Goal: Find specific page/section: Find specific page/section

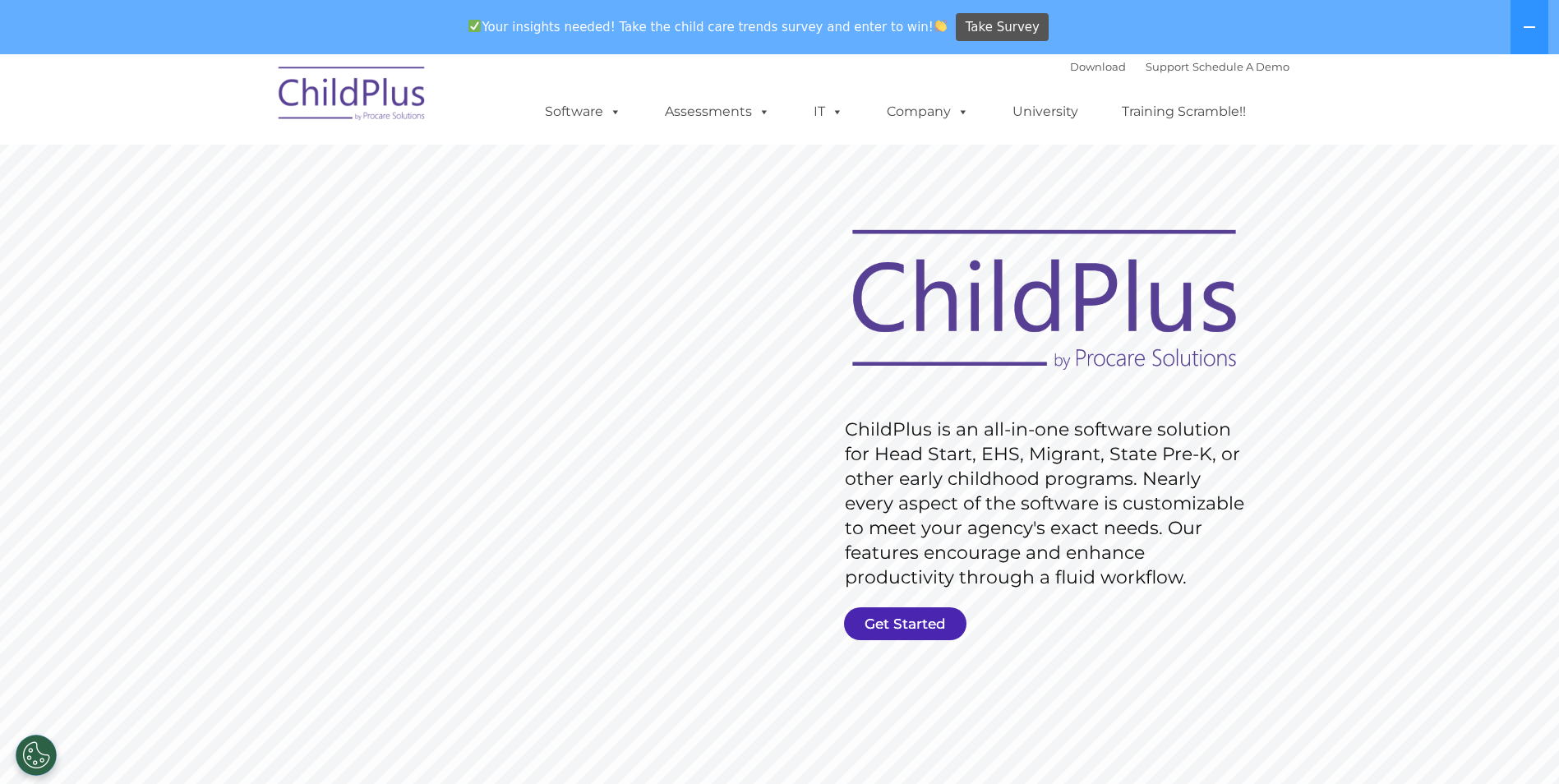
click at [917, 617] on link "Get Started" at bounding box center [905, 623] width 123 height 33
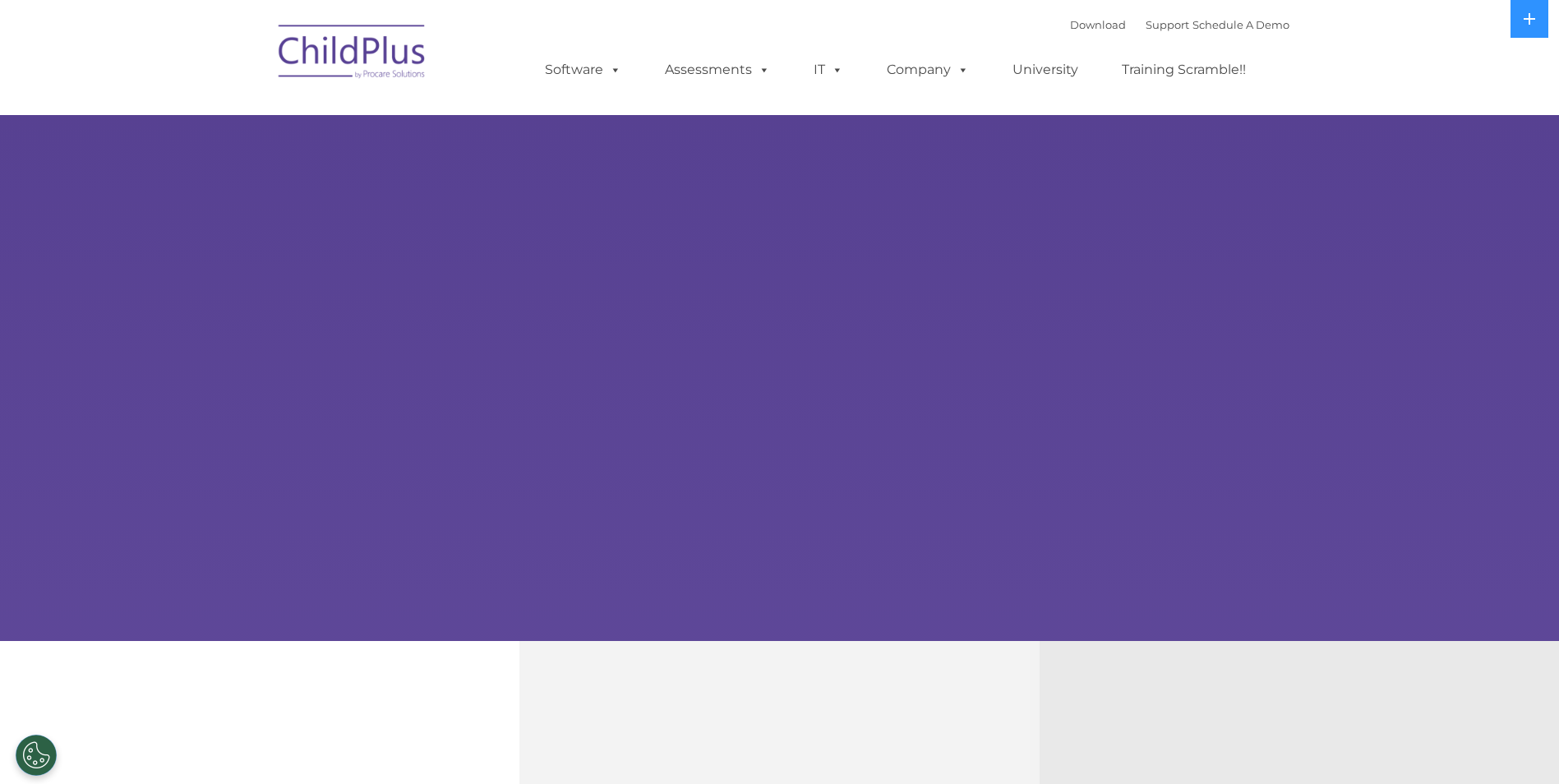
select select "MEDIUM"
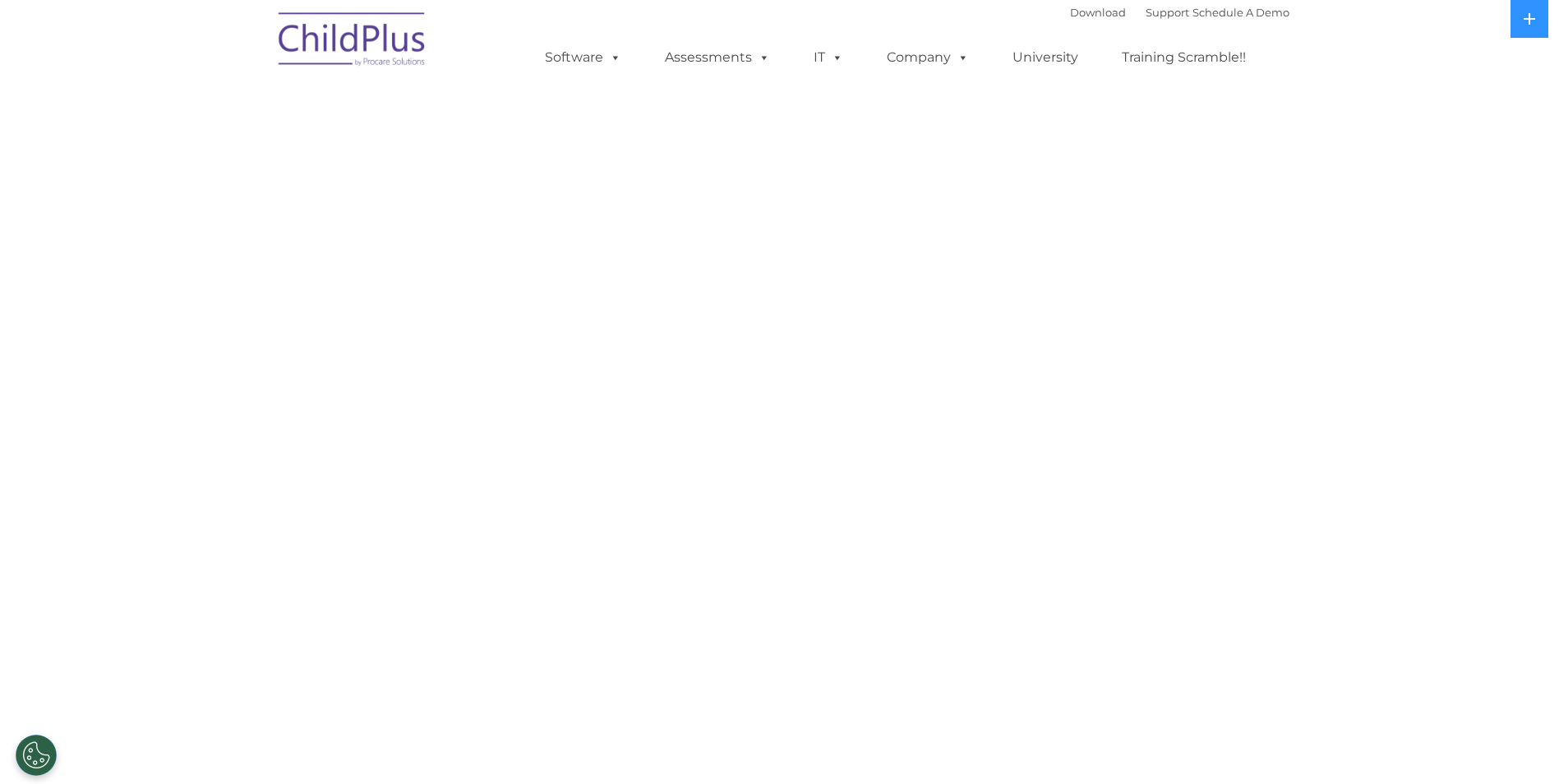
select select "MEDIUM"
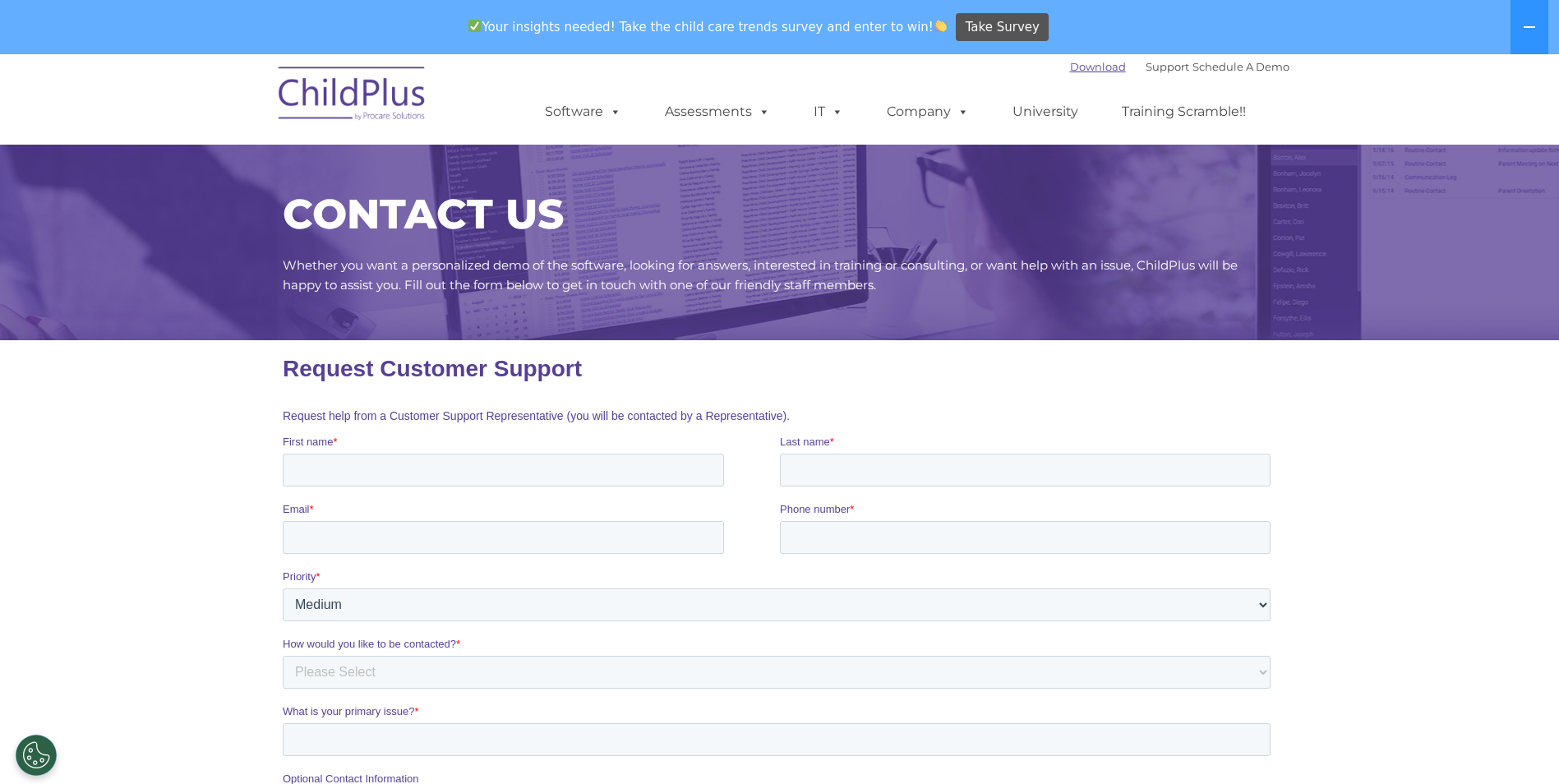
click at [1084, 68] on link "Download" at bounding box center [1098, 66] width 56 height 13
